Goal: Information Seeking & Learning: Learn about a topic

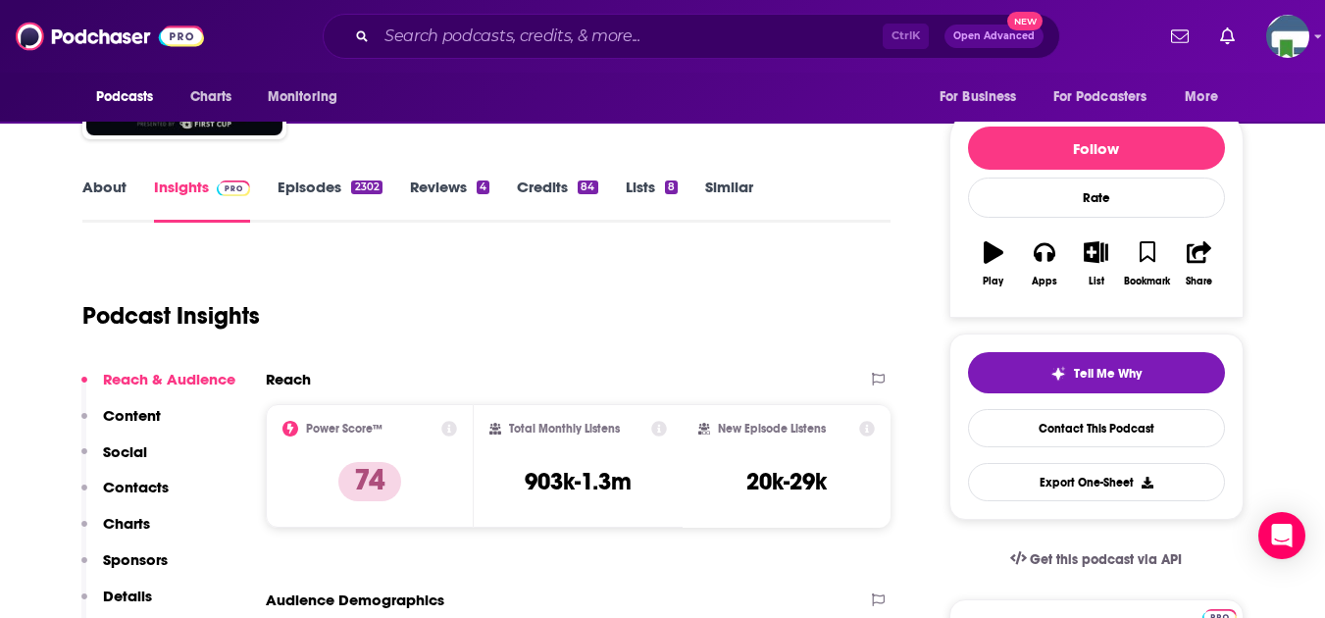
scroll to position [196, 0]
click at [477, 37] on input "Search podcasts, credits, & more..." at bounding box center [630, 36] width 506 height 31
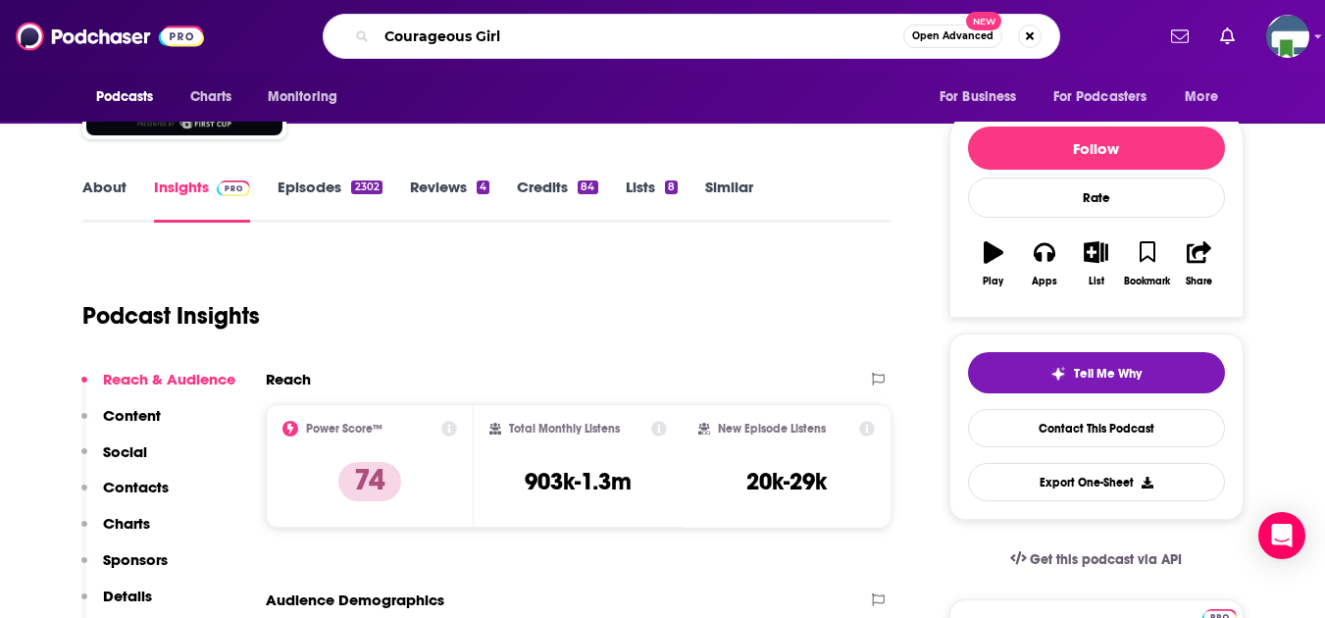
type input "Courageous Girls"
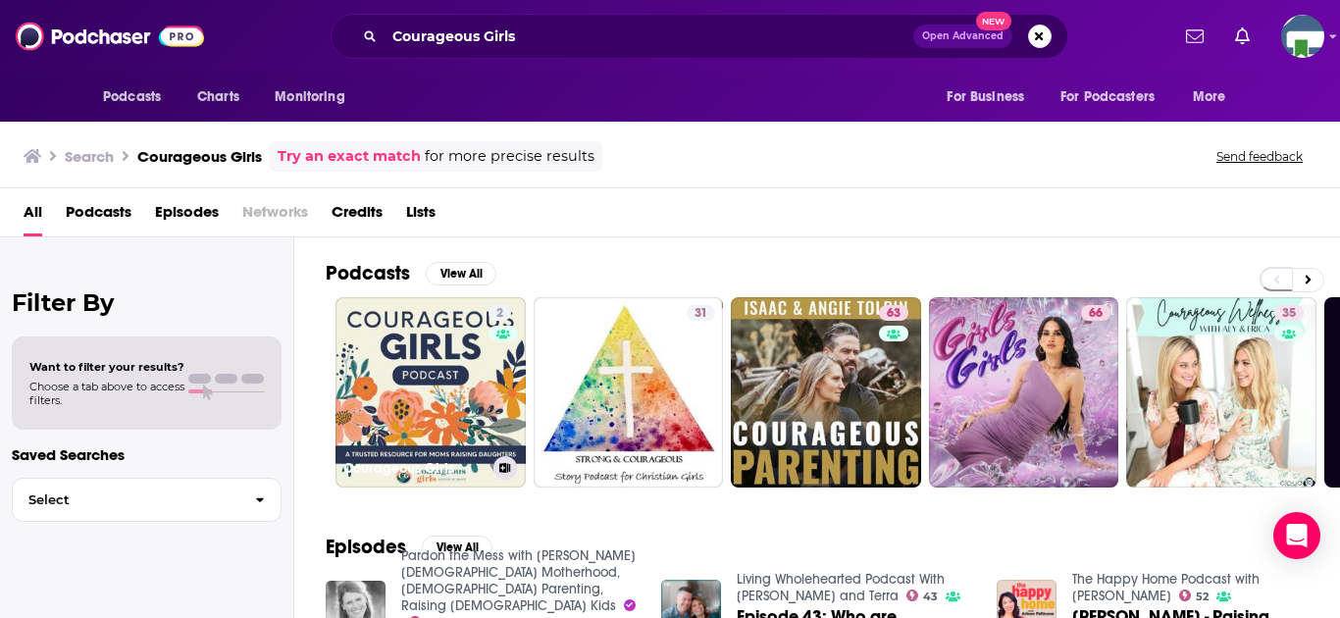
click at [486, 404] on link "2 Courageous Girls" at bounding box center [430, 392] width 190 height 190
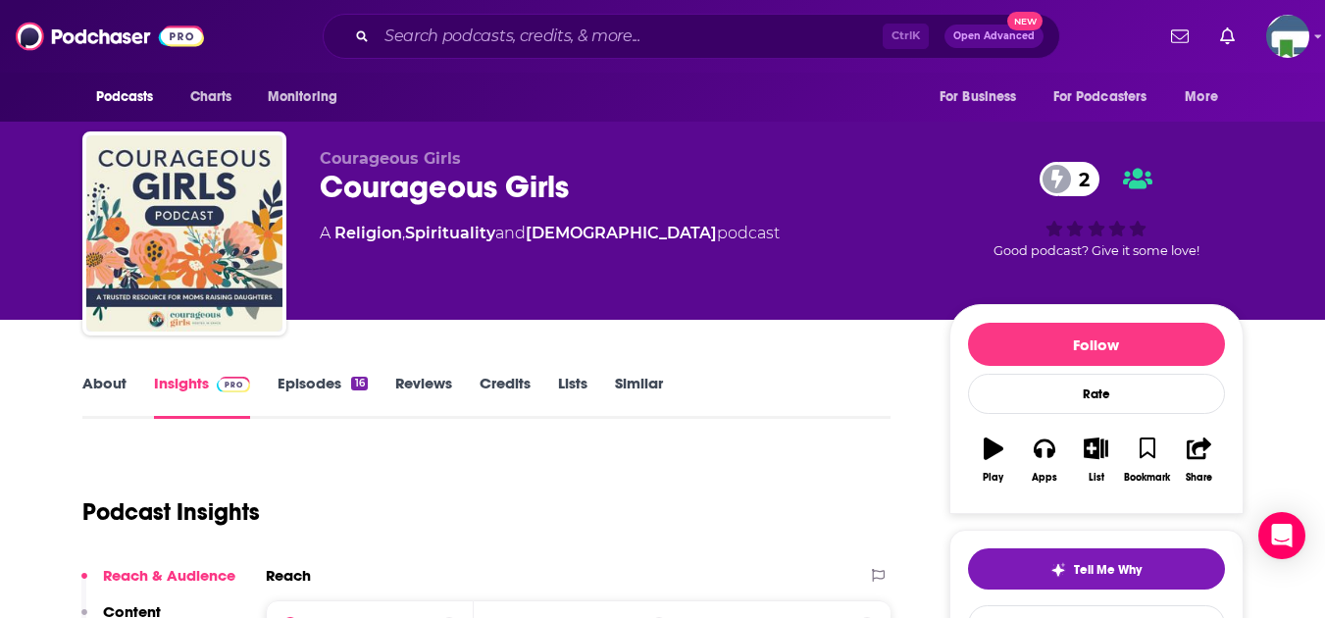
scroll to position [98, 0]
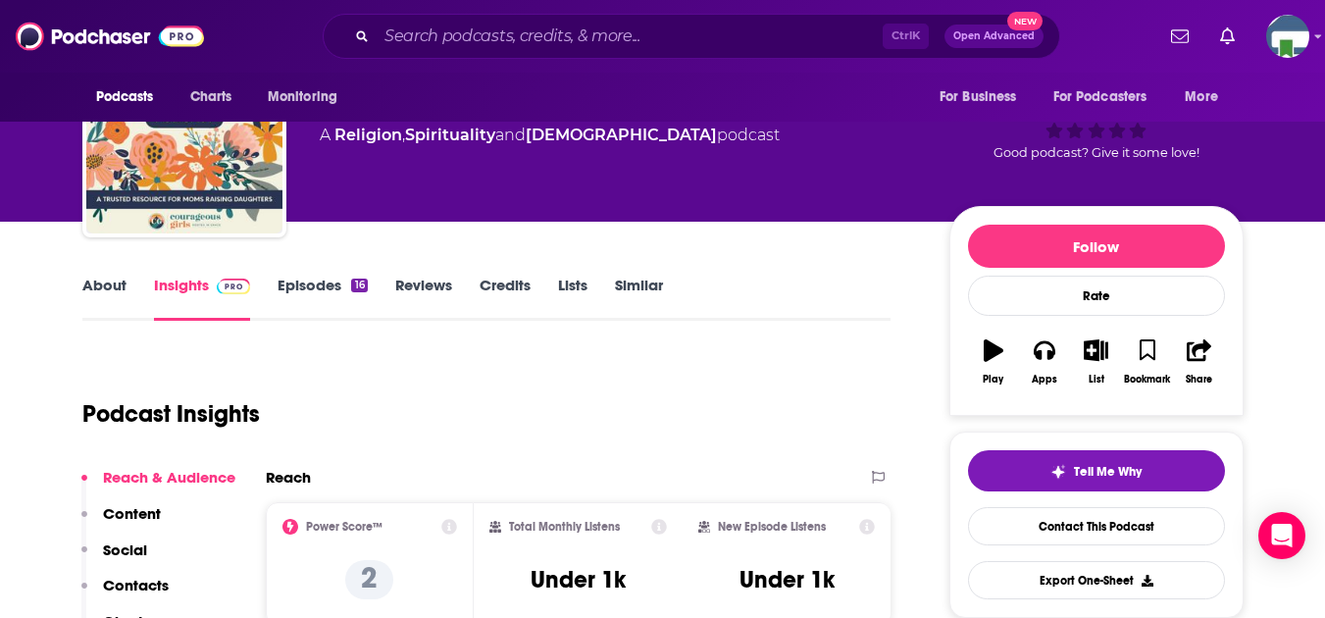
click at [107, 284] on link "About" at bounding box center [104, 298] width 44 height 45
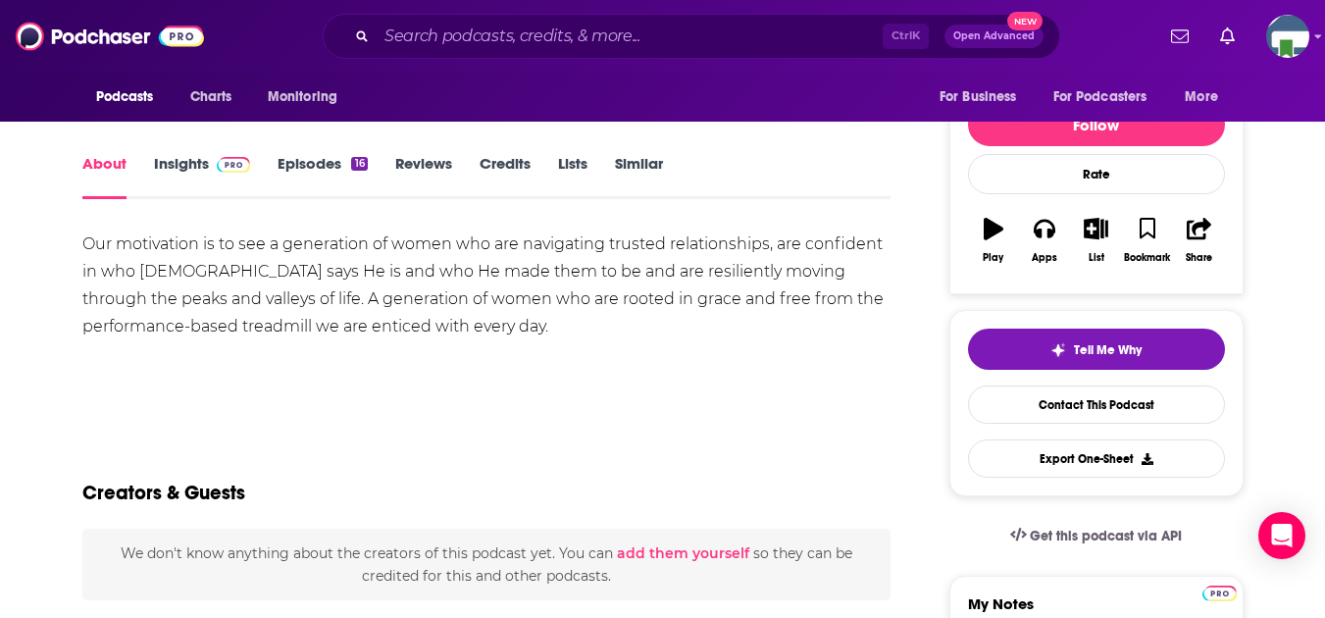
scroll to position [196, 0]
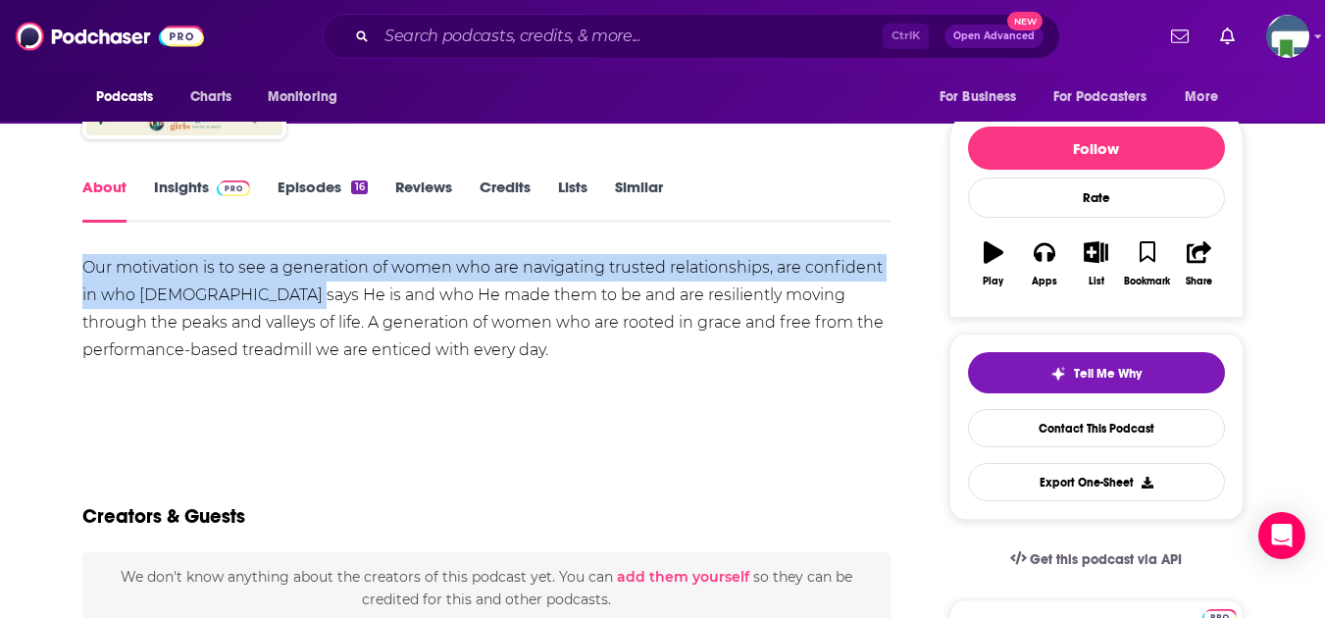
drag, startPoint x: 77, startPoint y: 260, endPoint x: 400, endPoint y: 359, distance: 337.6
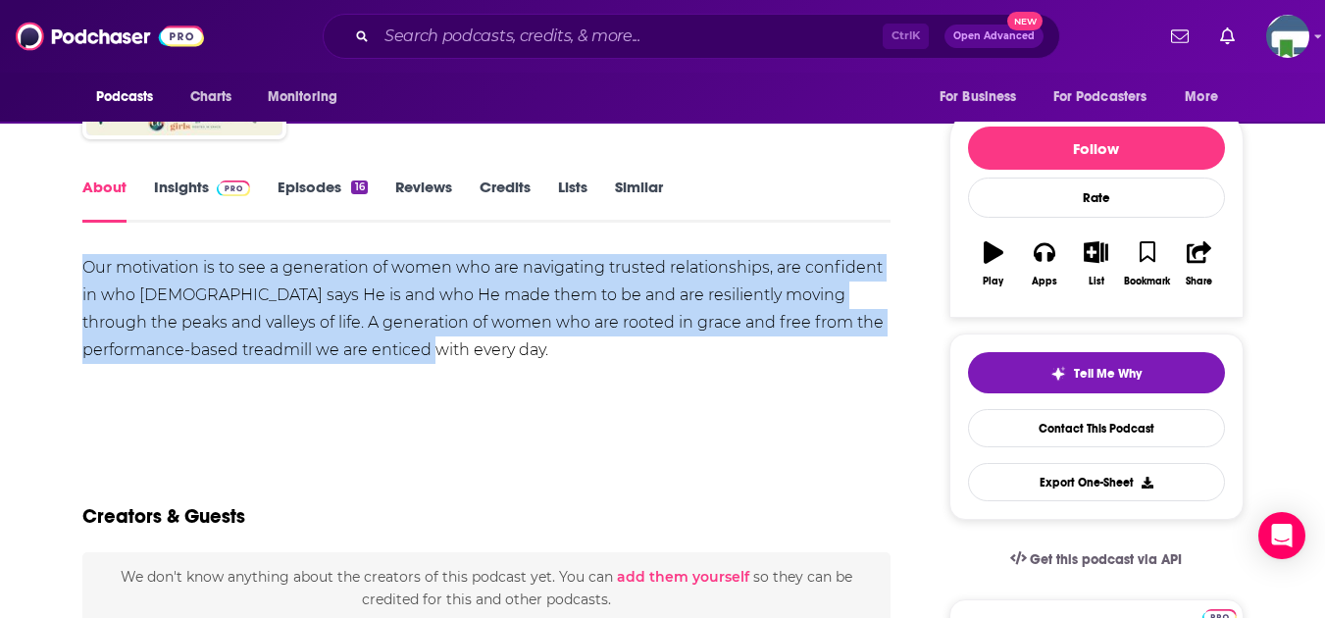
copy div "Our motivation is to see a generation of women who are navigating trusted relat…"
